Goal: Task Accomplishment & Management: Complete application form

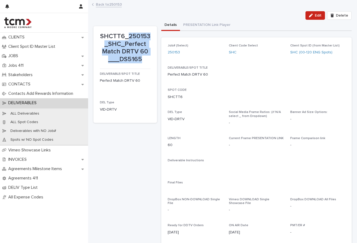
click at [118, 5] on link "Back to 250153" at bounding box center [109, 4] width 26 height 6
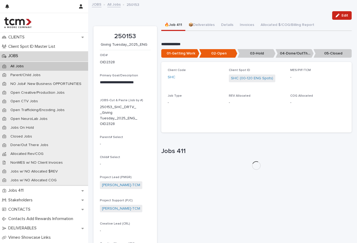
click at [171, 25] on button "🔥Job 411" at bounding box center [173, 25] width 24 height 11
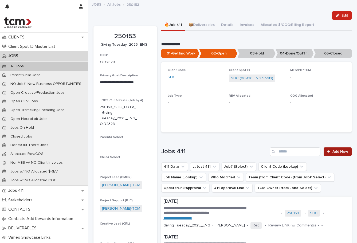
click at [341, 151] on span "Add New" at bounding box center [340, 152] width 16 height 4
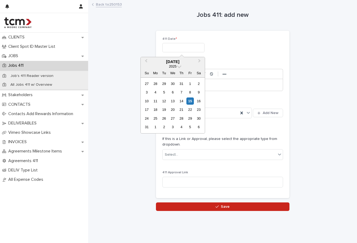
click at [185, 50] on input "text" at bounding box center [183, 47] width 42 height 9
click at [187, 99] on div "15" at bounding box center [189, 100] width 7 height 7
type input "**********"
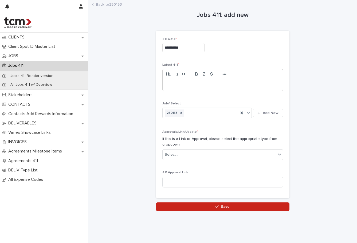
click at [188, 84] on p at bounding box center [223, 84] width 112 height 5
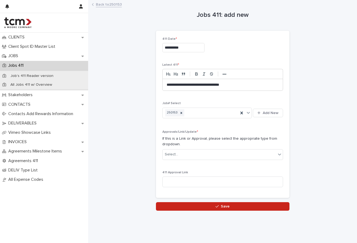
scroll to position [3, 0]
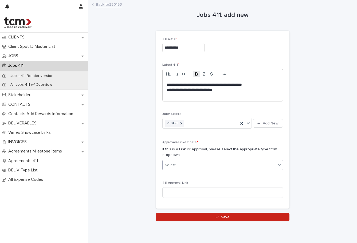
click at [191, 164] on div "Select..." at bounding box center [219, 165] width 113 height 9
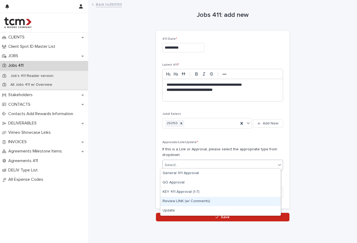
click at [173, 201] on div "Review LINK (w/ Comments)" at bounding box center [220, 201] width 120 height 9
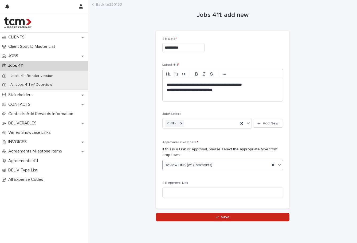
click at [117, 208] on div "**********" at bounding box center [222, 111] width 258 height 221
click at [189, 94] on p "﻿" at bounding box center [223, 95] width 112 height 5
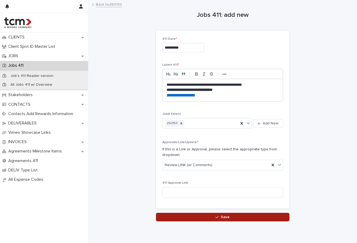
click at [192, 216] on button "Save" at bounding box center [222, 217] width 133 height 9
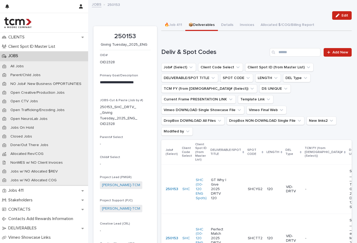
click at [203, 23] on button "📦Deliverables" at bounding box center [201, 25] width 33 height 11
click at [205, 27] on button "📦Deliverables" at bounding box center [201, 25] width 33 height 11
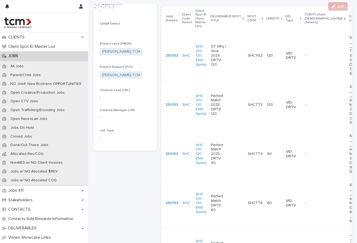
scroll to position [185, 0]
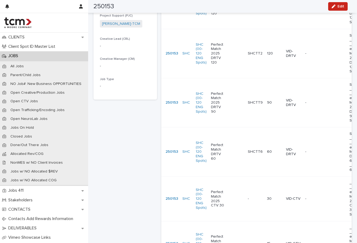
click at [220, 143] on p "Perfect Match DRTV 60" at bounding box center [219, 152] width 16 height 18
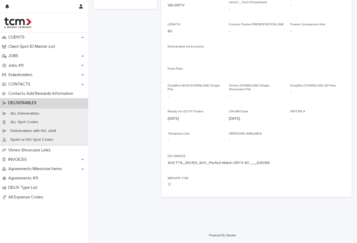
scroll to position [110, 0]
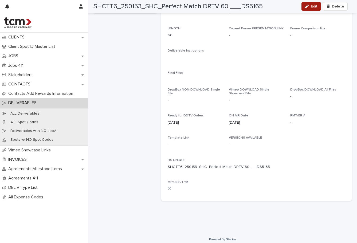
click at [315, 7] on span "Edit" at bounding box center [314, 7] width 7 height 4
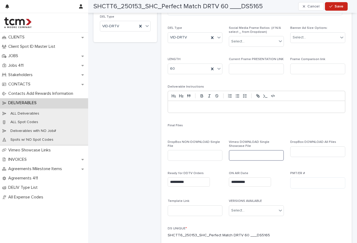
click at [241, 151] on input at bounding box center [256, 155] width 55 height 11
click at [237, 68] on input at bounding box center [256, 69] width 55 height 11
paste input "**********"
type input "**********"
click at [333, 10] on button "Save" at bounding box center [336, 6] width 23 height 9
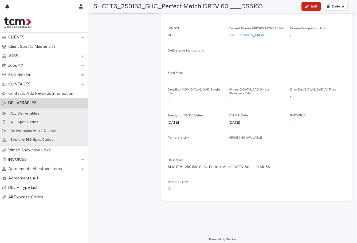
scroll to position [0, 0]
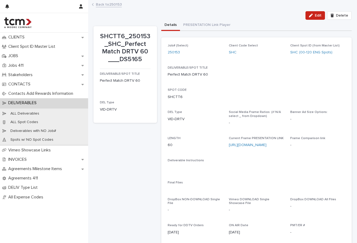
click at [116, 6] on link "Back to 250153" at bounding box center [109, 4] width 26 height 6
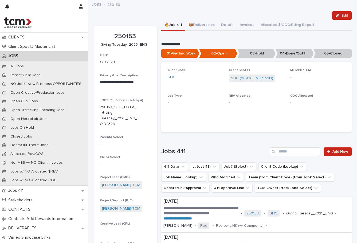
click at [174, 25] on button "🔥Job 411" at bounding box center [173, 25] width 24 height 11
